Goal: Task Accomplishment & Management: Manage account settings

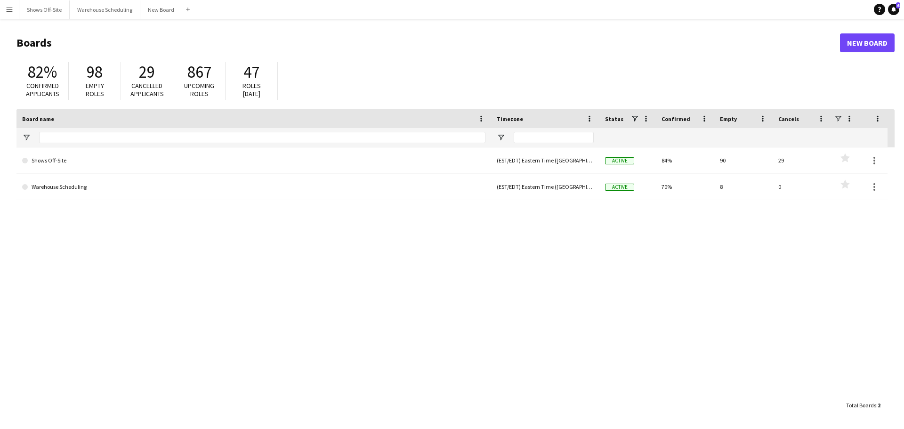
click at [7, 7] on app-icon "Menu" at bounding box center [10, 10] width 8 height 8
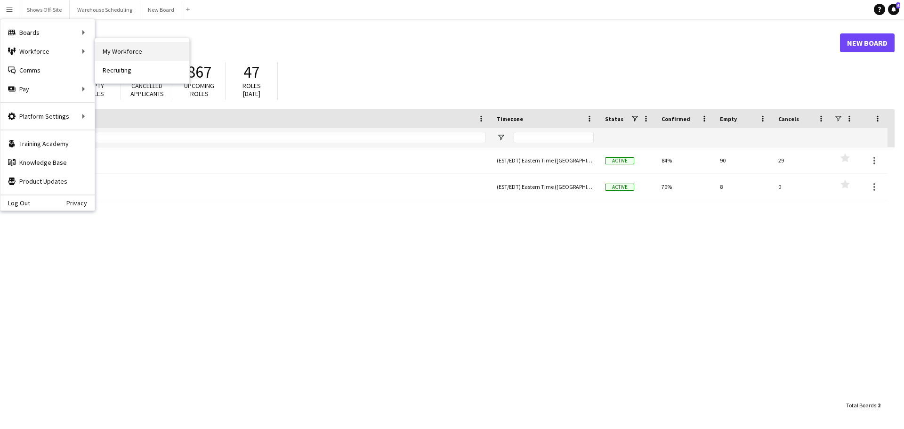
click at [116, 50] on link "My Workforce" at bounding box center [142, 51] width 94 height 19
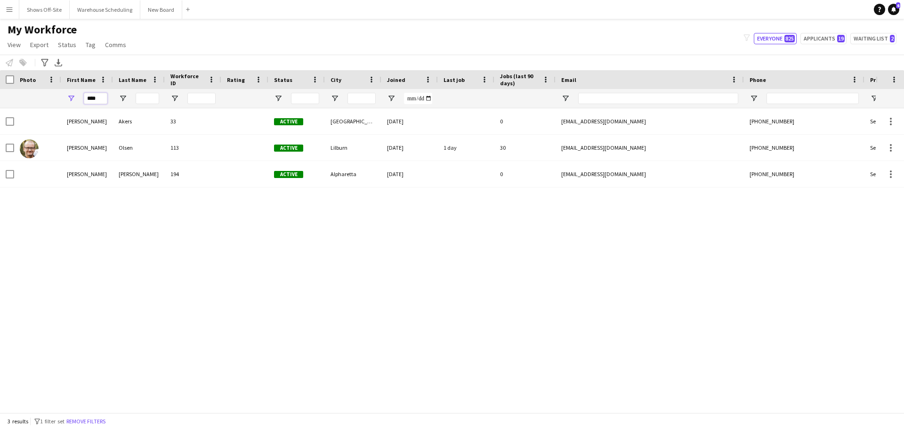
drag, startPoint x: 19, startPoint y: 78, endPoint x: 9, endPoint y: 75, distance: 10.7
click at [9, 75] on div "Workforce Details Photo First Name Age" at bounding box center [510, 89] width 1020 height 38
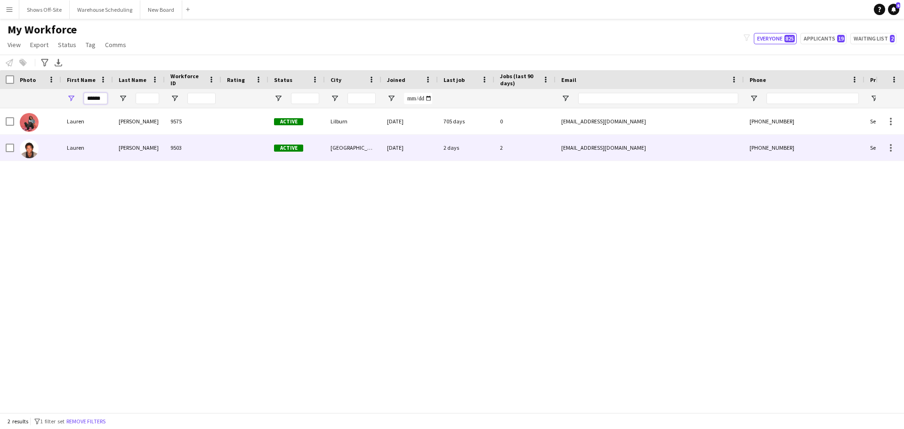
type input "******"
click at [82, 149] on div "Lauren" at bounding box center [87, 148] width 52 height 26
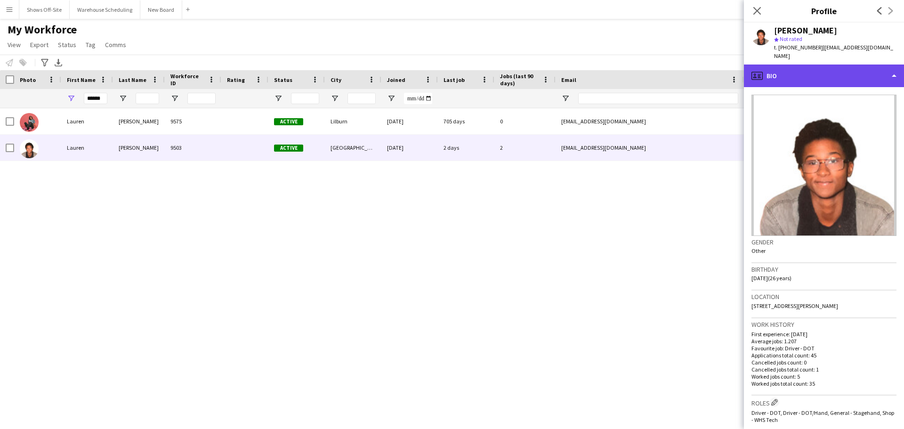
click at [774, 64] on div "profile Bio" at bounding box center [824, 75] width 160 height 23
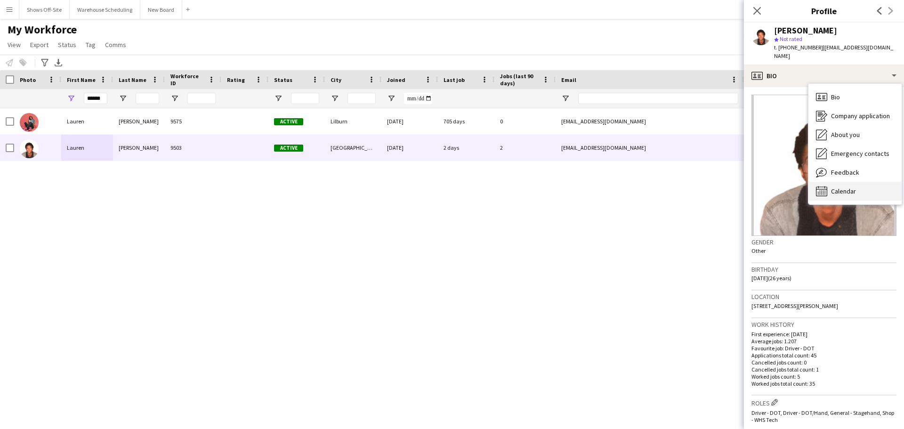
click at [855, 187] on span "Calendar" at bounding box center [843, 191] width 25 height 8
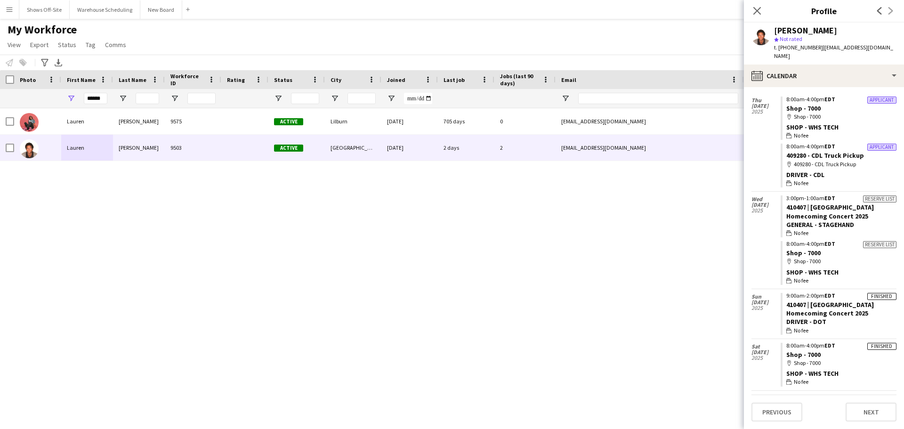
scroll to position [282, 0]
click at [758, 12] on icon at bounding box center [756, 10] width 9 height 9
